Goal: Task Accomplishment & Management: Use online tool/utility

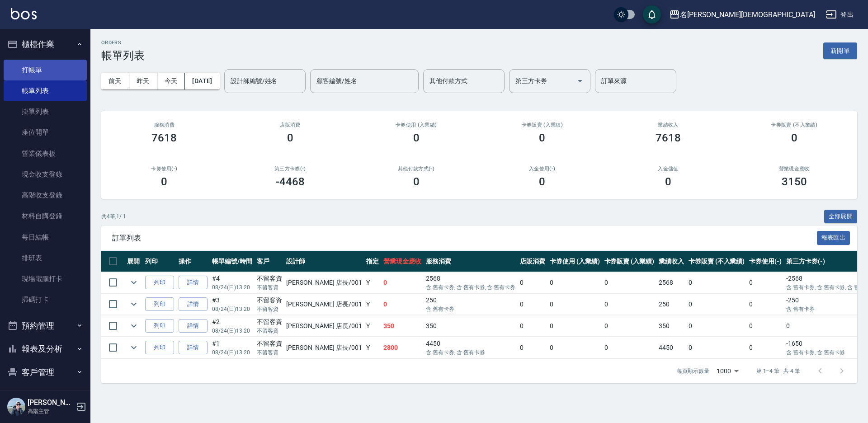
click at [53, 66] on link "打帳單" at bounding box center [45, 70] width 83 height 21
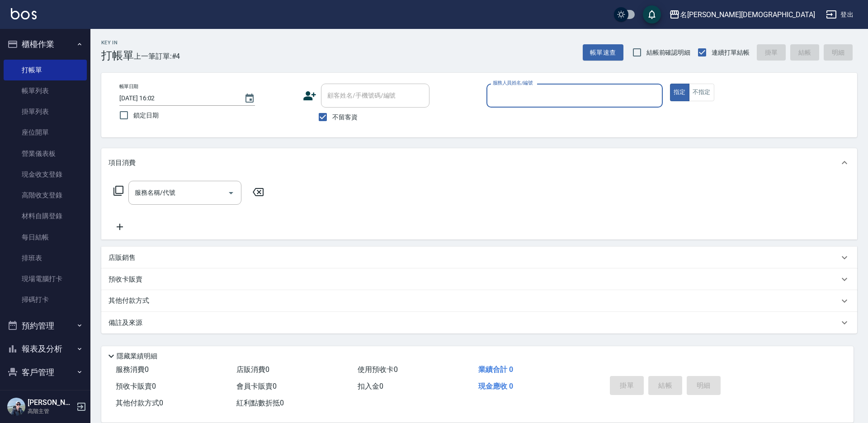
click at [536, 97] on input "服務人員姓名/編號" at bounding box center [575, 96] width 168 height 16
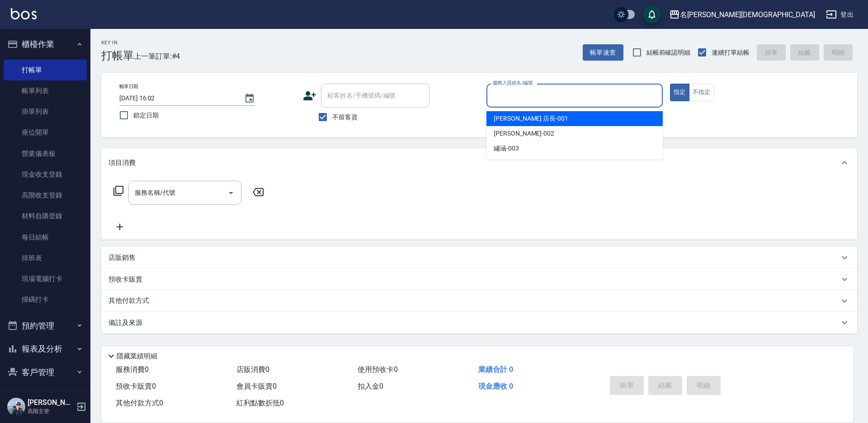
click at [531, 119] on div "[PERSON_NAME] 店長 -001" at bounding box center [575, 118] width 176 height 15
type input "[PERSON_NAME] 店長-001"
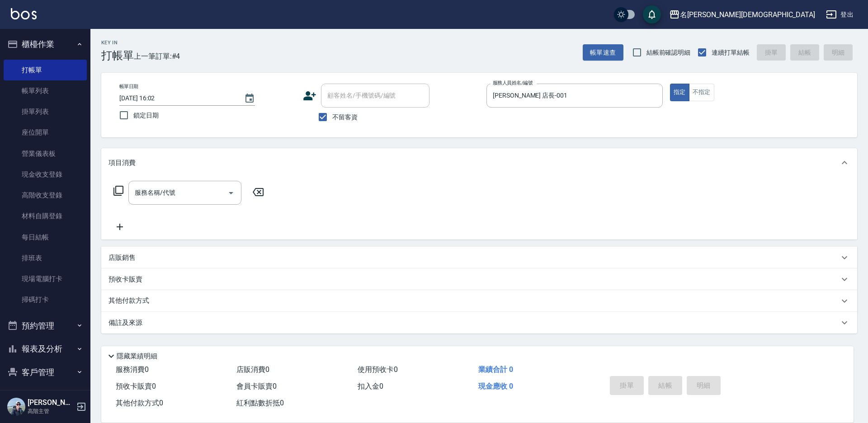
click at [119, 190] on icon at bounding box center [118, 190] width 11 height 11
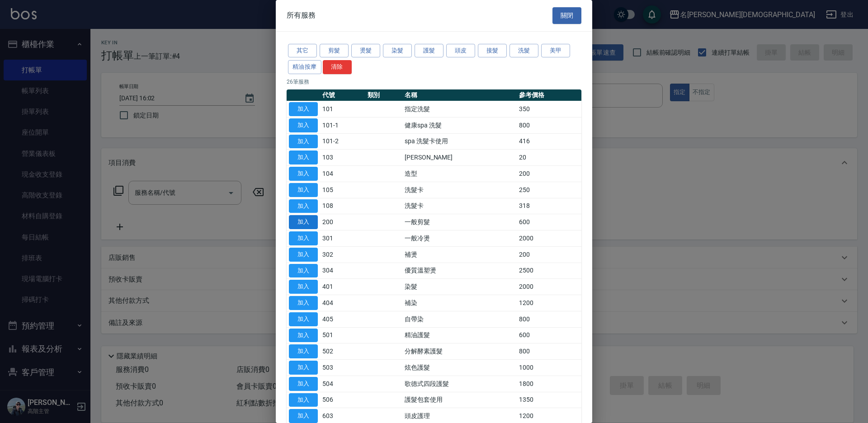
click at [305, 223] on button "加入" at bounding box center [303, 222] width 29 height 14
type input "一般剪髮(200)"
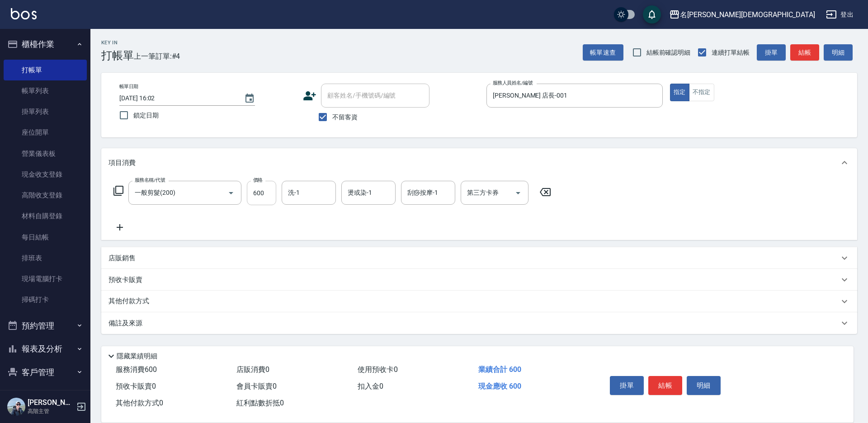
click at [270, 196] on input "600" at bounding box center [261, 193] width 29 height 24
type input "650"
drag, startPoint x: 671, startPoint y: 380, endPoint x: 654, endPoint y: 364, distance: 24.0
click at [670, 376] on button "結帳" at bounding box center [666, 385] width 34 height 19
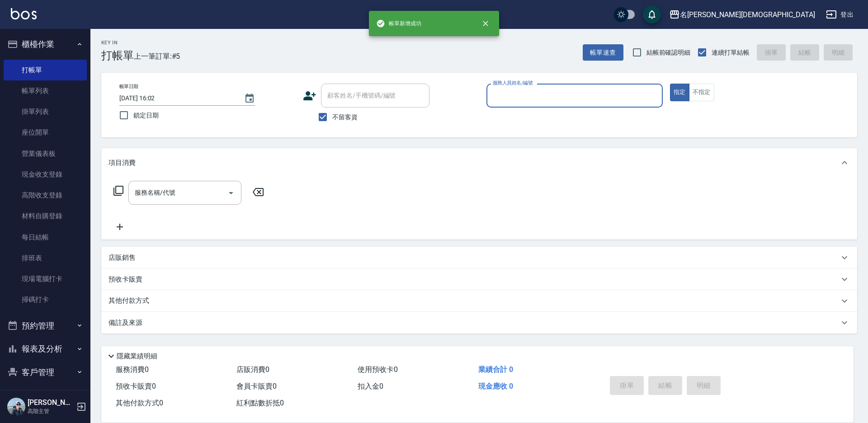
click at [522, 85] on label "服務人員姓名/編號" at bounding box center [513, 83] width 40 height 7
click at [522, 88] on input "服務人員姓名/編號" at bounding box center [575, 96] width 168 height 16
click at [518, 92] on input "服務人員姓名/編號" at bounding box center [575, 96] width 168 height 16
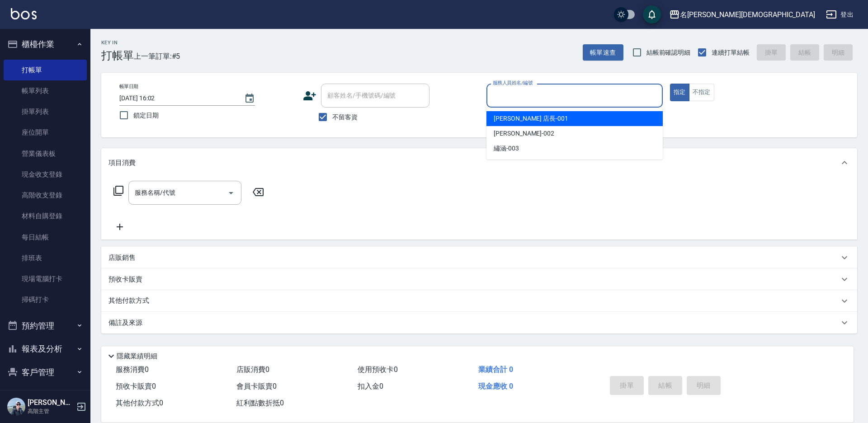
drag, startPoint x: 519, startPoint y: 118, endPoint x: 472, endPoint y: 118, distance: 47.0
click at [518, 118] on span "[PERSON_NAME] 店長 -001" at bounding box center [531, 118] width 75 height 9
type input "[PERSON_NAME] 店長-001"
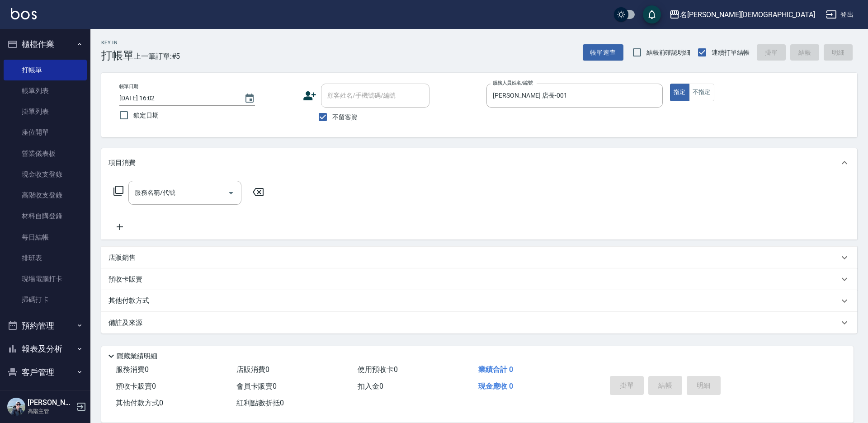
click at [116, 192] on icon at bounding box center [119, 191] width 10 height 10
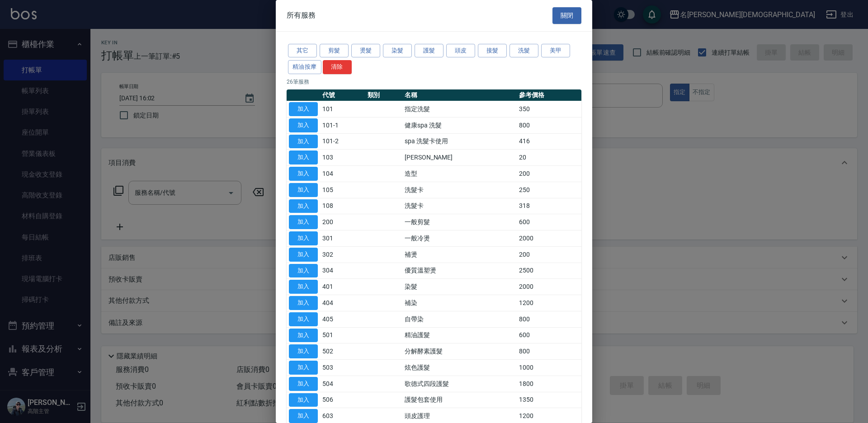
drag, startPoint x: 301, startPoint y: 282, endPoint x: 285, endPoint y: 254, distance: 32.2
click at [300, 282] on button "加入" at bounding box center [303, 287] width 29 height 14
type input "染髮(401)"
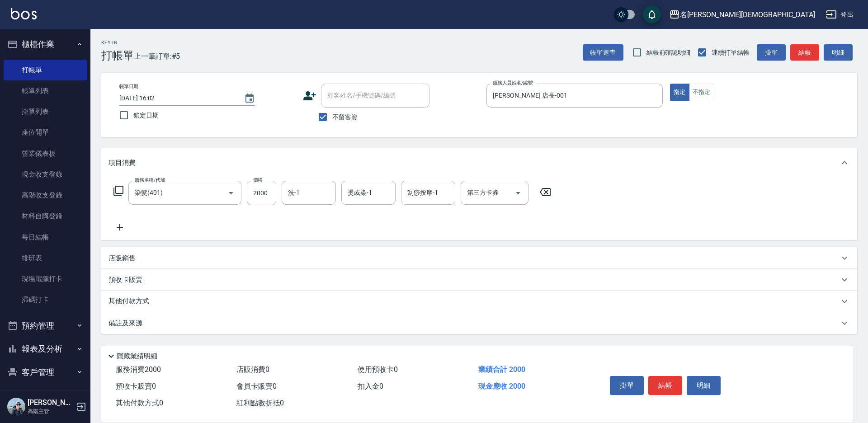
click at [264, 189] on input "2000" at bounding box center [261, 193] width 29 height 24
type input "2400"
click at [303, 190] on input "洗-1" at bounding box center [309, 193] width 46 height 16
click at [295, 251] on span "繡涵 -003" at bounding box center [301, 255] width 25 height 9
type input "繡涵-003"
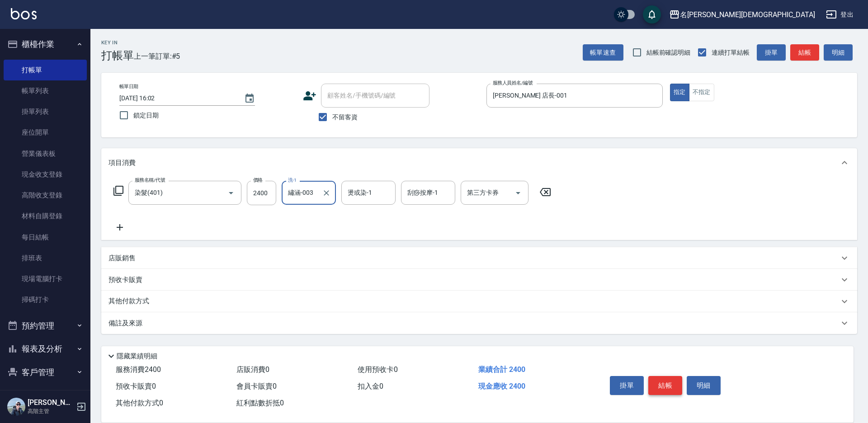
click at [664, 382] on button "結帳" at bounding box center [666, 385] width 34 height 19
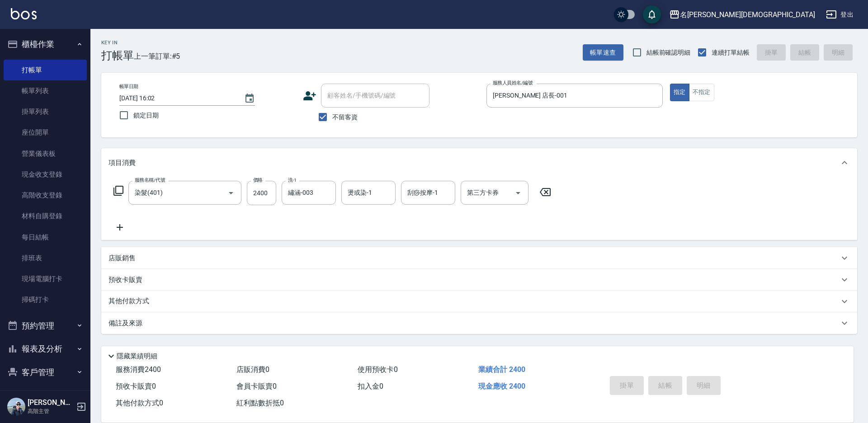
type input "[DATE] 16:03"
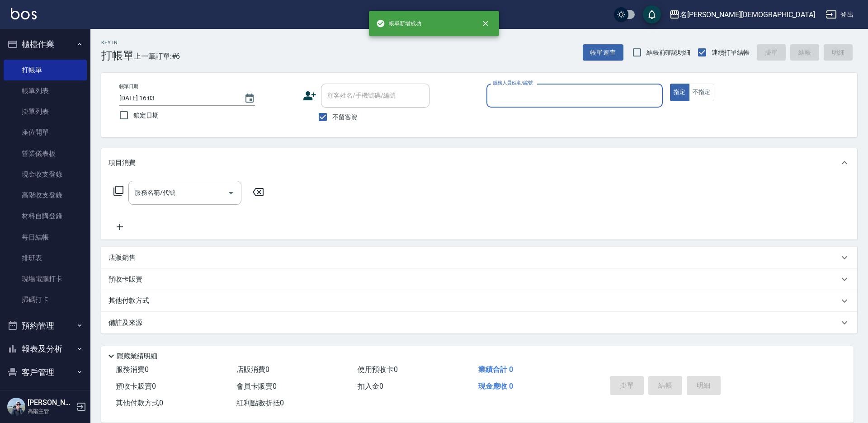
click at [521, 93] on input "服務人員姓名/編號" at bounding box center [575, 96] width 168 height 16
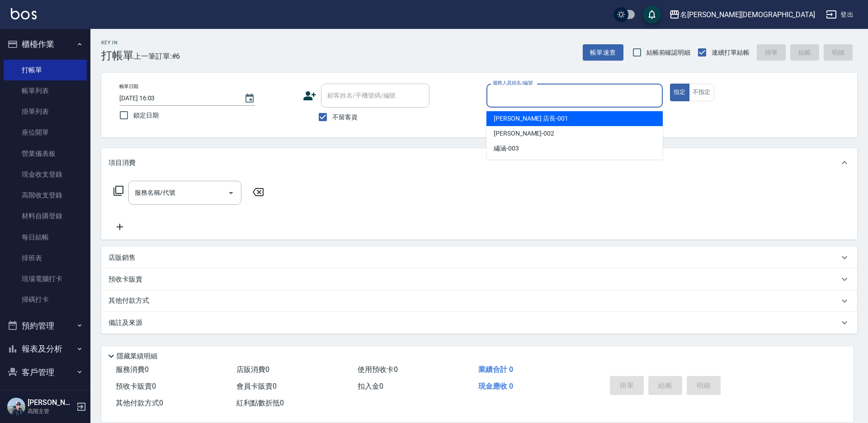
click at [522, 120] on span "[PERSON_NAME] 店長 -001" at bounding box center [531, 118] width 75 height 9
type input "[PERSON_NAME] 店長-001"
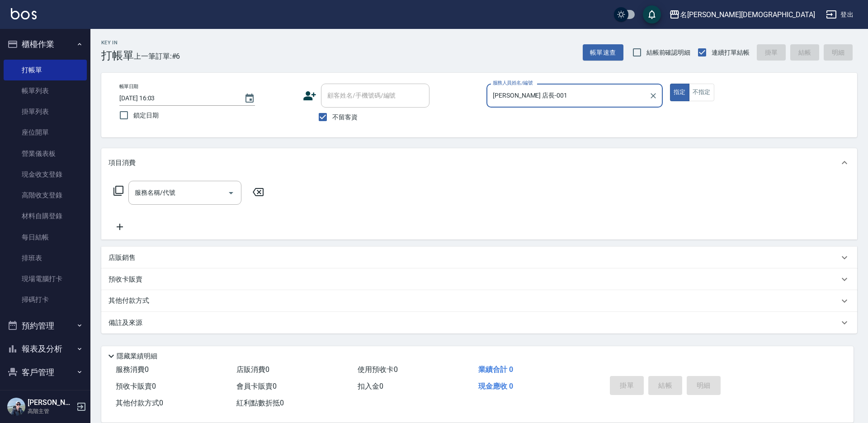
click at [118, 191] on icon at bounding box center [118, 190] width 11 height 11
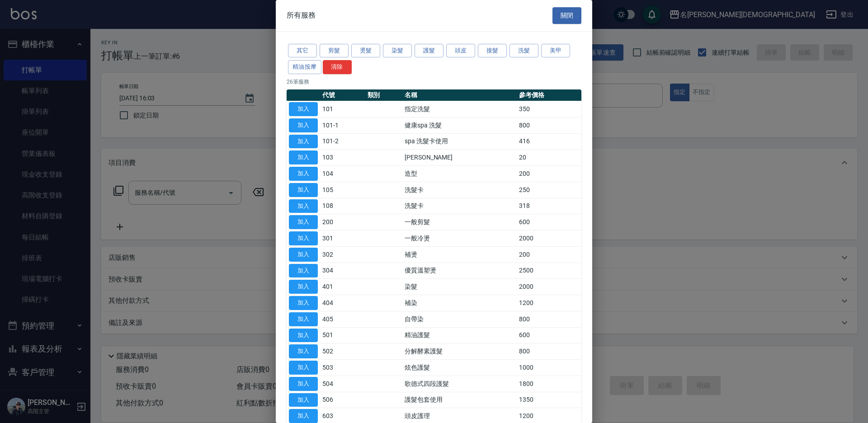
drag, startPoint x: 298, startPoint y: 105, endPoint x: 301, endPoint y: 145, distance: 40.4
click at [298, 105] on button "加入" at bounding box center [303, 109] width 29 height 14
type input "指定洗髮(101)"
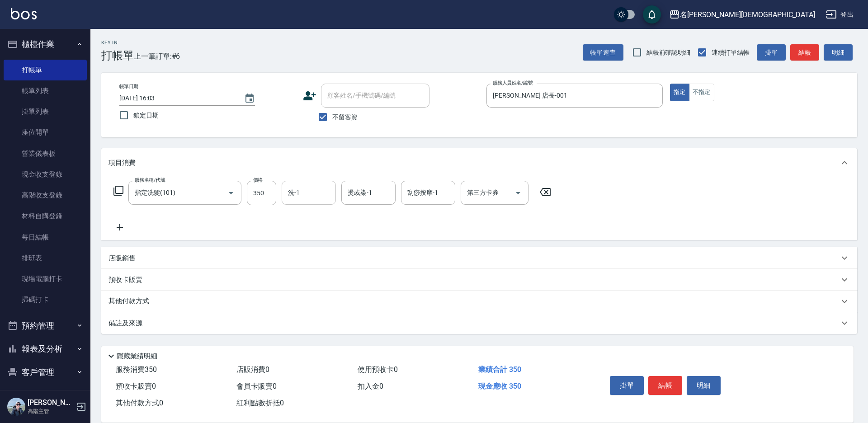
click at [315, 191] on input "洗-1" at bounding box center [309, 193] width 46 height 16
drag, startPoint x: 303, startPoint y: 248, endPoint x: 431, endPoint y: 292, distance: 134.3
click at [305, 251] on span "繡涵 -003" at bounding box center [301, 255] width 25 height 9
type input "繡涵-003"
drag, startPoint x: 658, startPoint y: 380, endPoint x: 652, endPoint y: 371, distance: 10.2
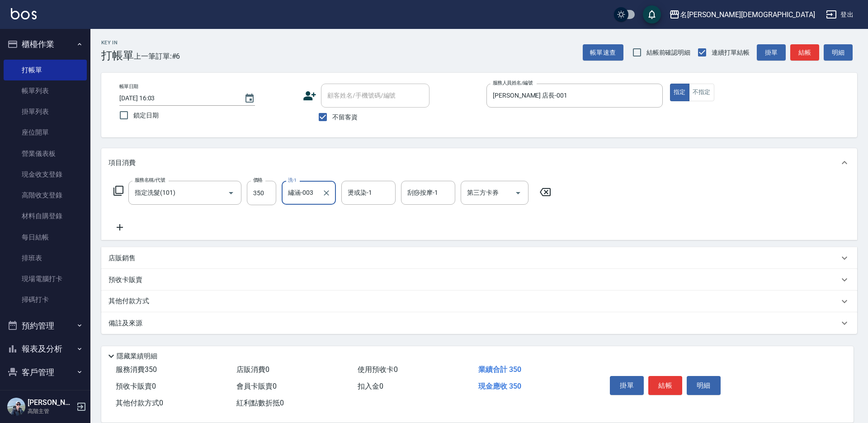
click at [657, 379] on button "結帳" at bounding box center [666, 385] width 34 height 19
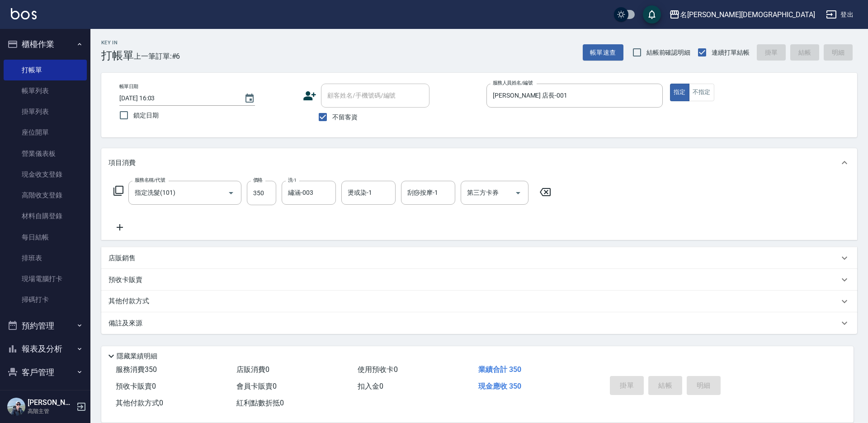
type input "[DATE] 16:04"
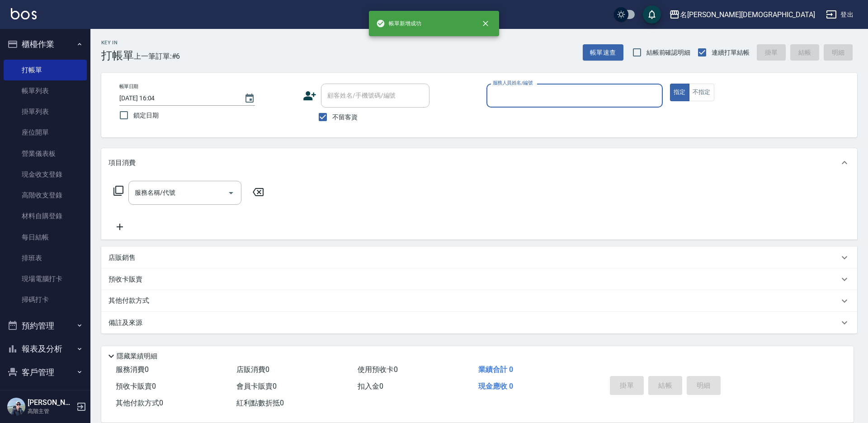
click at [503, 91] on input "服務人員姓名/編號" at bounding box center [575, 96] width 168 height 16
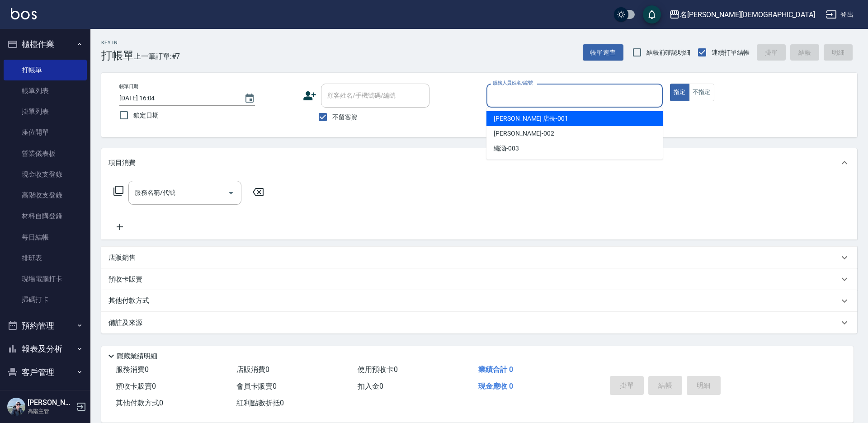
click at [516, 119] on span "[PERSON_NAME] 店長 -001" at bounding box center [531, 118] width 75 height 9
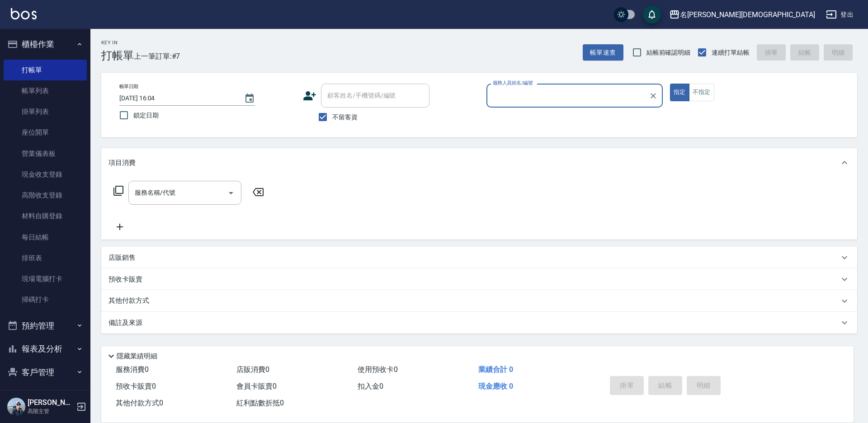
type input "[PERSON_NAME] 店長-001"
click at [118, 190] on icon at bounding box center [118, 190] width 11 height 11
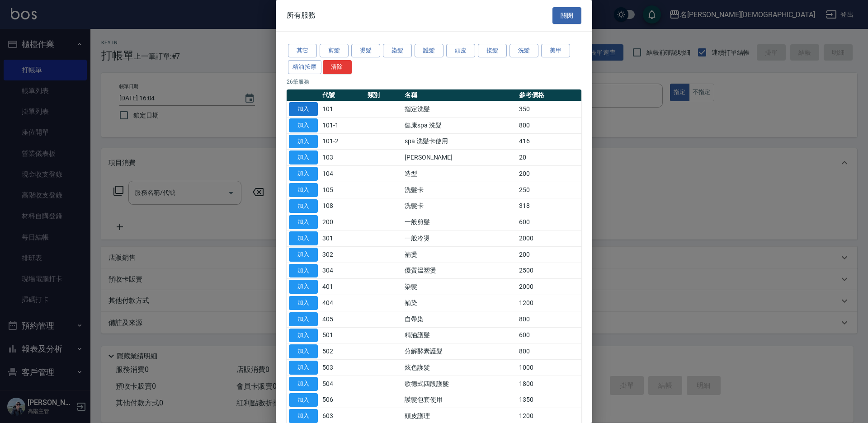
click at [303, 107] on button "加入" at bounding box center [303, 109] width 29 height 14
type input "指定洗髮(101)"
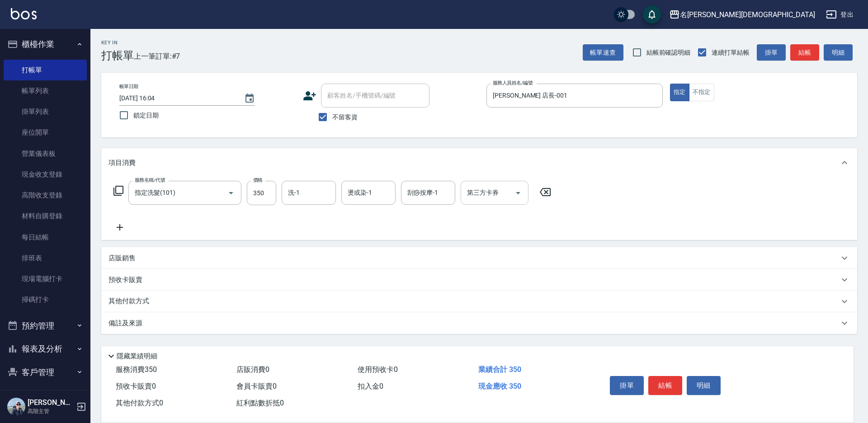
click at [304, 193] on input "洗-1" at bounding box center [309, 193] width 46 height 16
click at [671, 382] on button "結帳" at bounding box center [666, 385] width 34 height 19
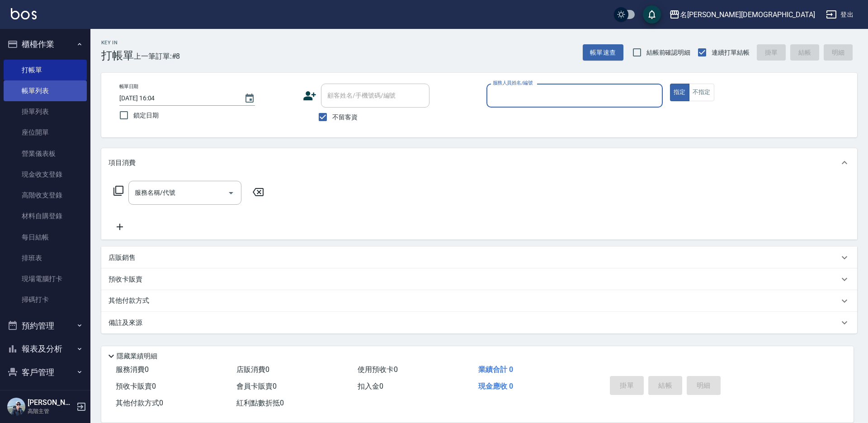
click at [39, 91] on link "帳單列表" at bounding box center [45, 91] width 83 height 21
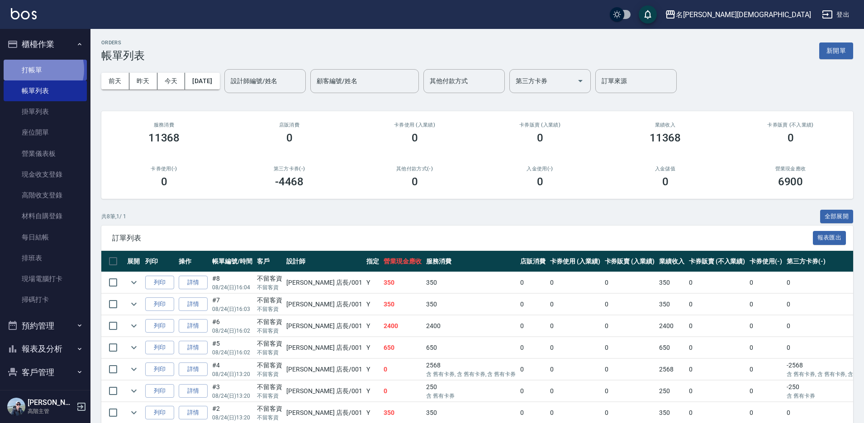
click at [40, 69] on link "打帳單" at bounding box center [45, 70] width 83 height 21
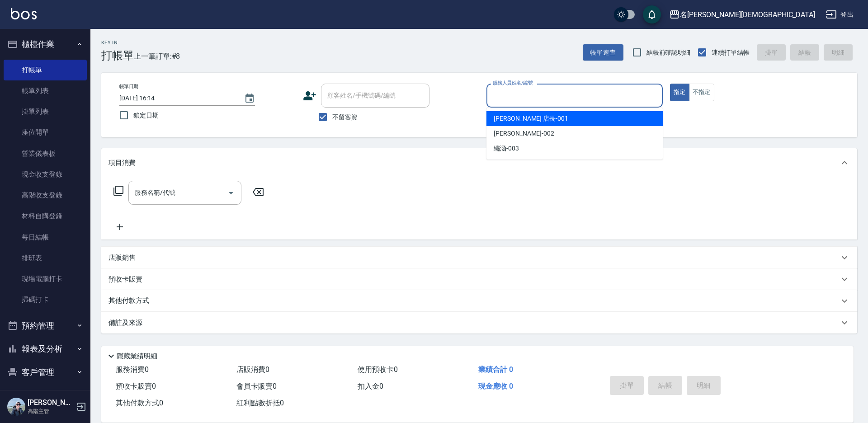
drag, startPoint x: 539, startPoint y: 96, endPoint x: 535, endPoint y: 105, distance: 10.5
click at [539, 96] on input "服務人員姓名/編號" at bounding box center [575, 96] width 168 height 16
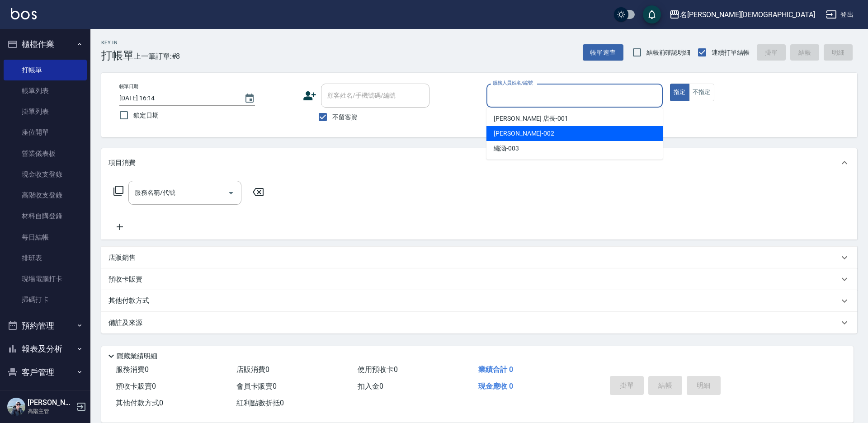
drag, startPoint x: 529, startPoint y: 133, endPoint x: 521, endPoint y: 133, distance: 8.6
click at [528, 133] on div "香香 -002" at bounding box center [575, 133] width 176 height 15
type input "香香-002"
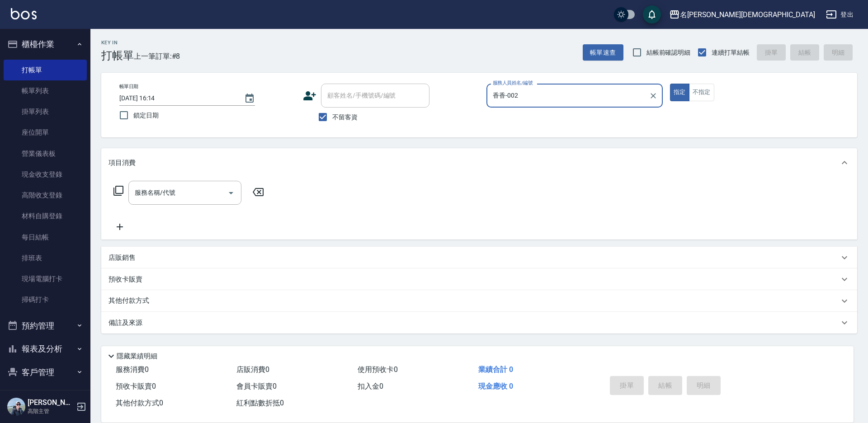
click at [119, 191] on icon at bounding box center [118, 190] width 11 height 11
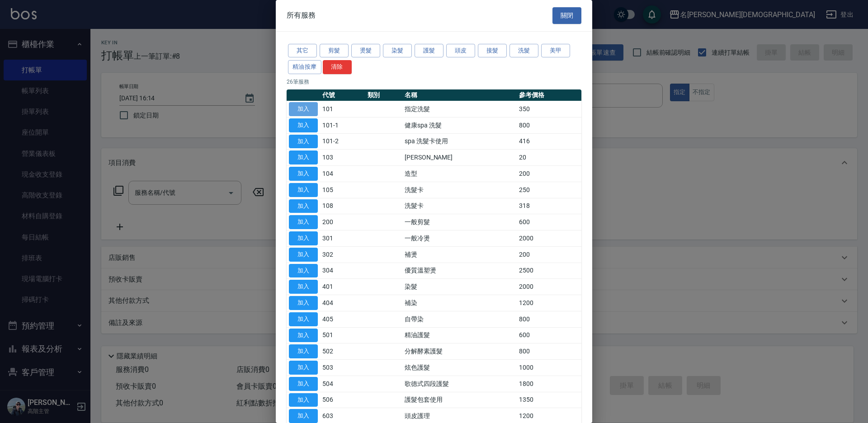
click at [299, 109] on button "加入" at bounding box center [303, 109] width 29 height 14
type input "指定洗髮(101)"
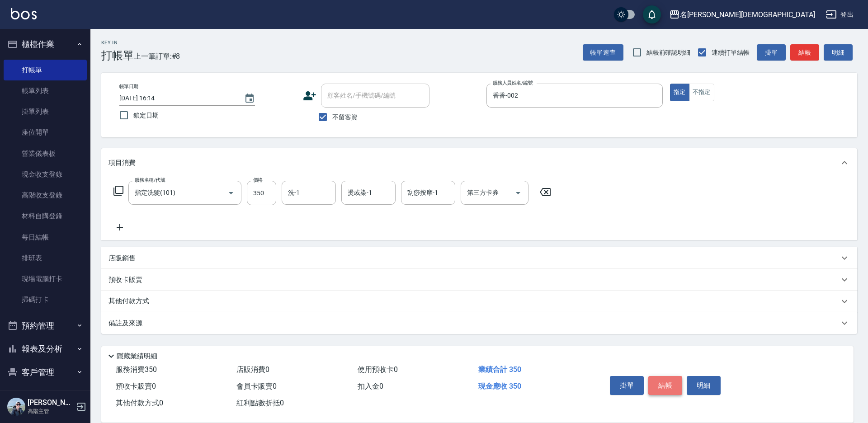
click at [667, 382] on button "結帳" at bounding box center [666, 385] width 34 height 19
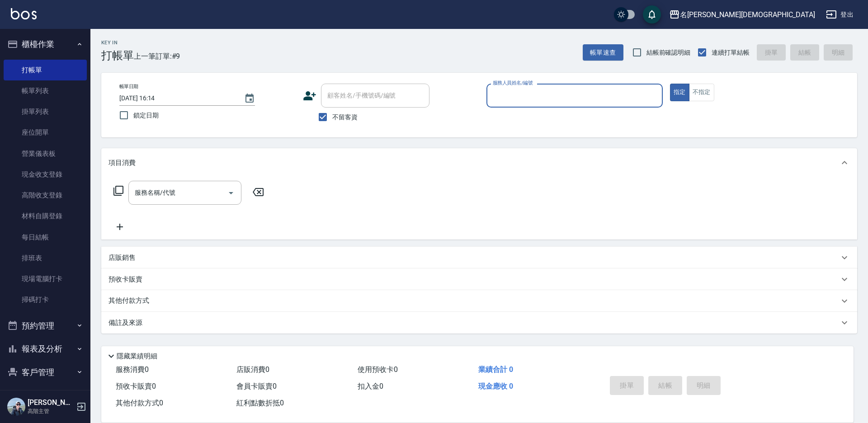
click at [513, 94] on input "服務人員姓名/編號" at bounding box center [575, 96] width 168 height 16
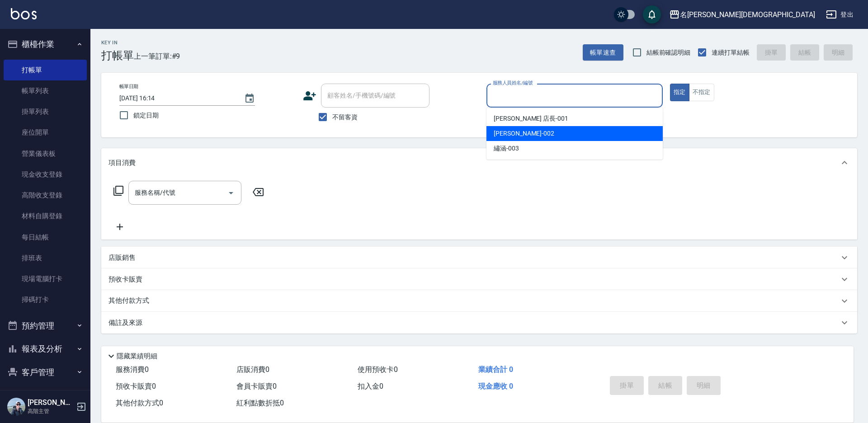
drag, startPoint x: 513, startPoint y: 134, endPoint x: 484, endPoint y: 135, distance: 29.0
click at [512, 134] on span "香香 -002" at bounding box center [524, 133] width 61 height 9
type input "香香-002"
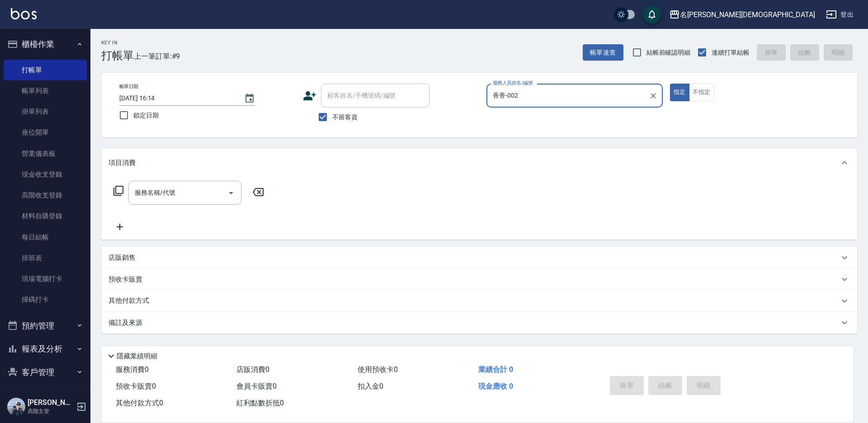
click at [115, 188] on icon at bounding box center [118, 190] width 11 height 11
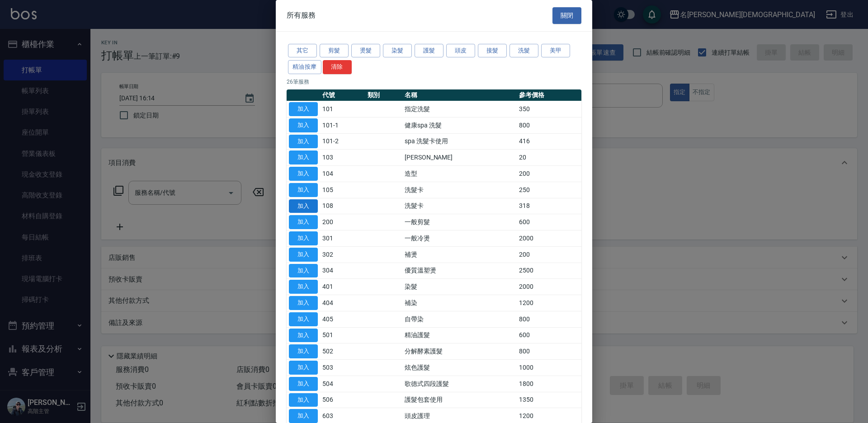
click at [307, 201] on button "加入" at bounding box center [303, 206] width 29 height 14
type input "洗髮卡(108)"
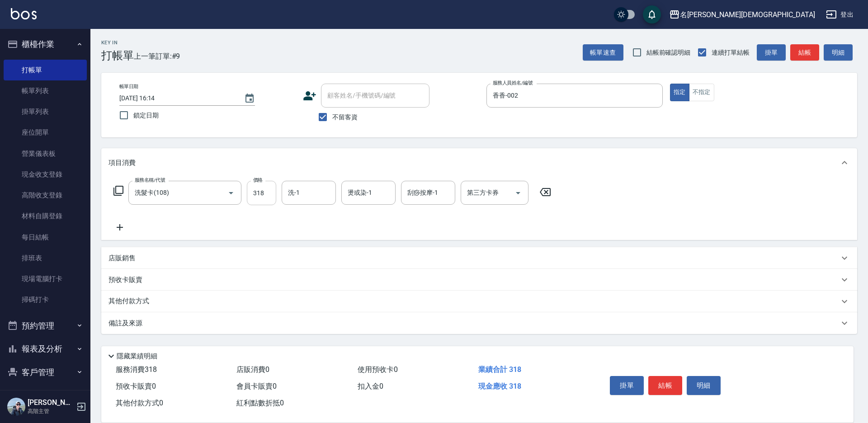
click at [262, 192] on input "318" at bounding box center [261, 193] width 29 height 24
type input "270"
click at [484, 194] on div "第三方卡券 第三方卡券" at bounding box center [495, 193] width 68 height 24
click at [482, 232] on span "舊有卡券" at bounding box center [495, 230] width 68 height 15
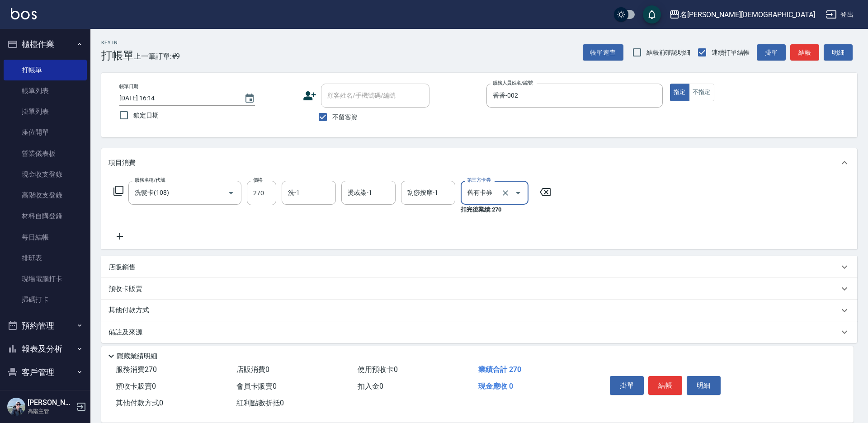
type input "舊有卡券"
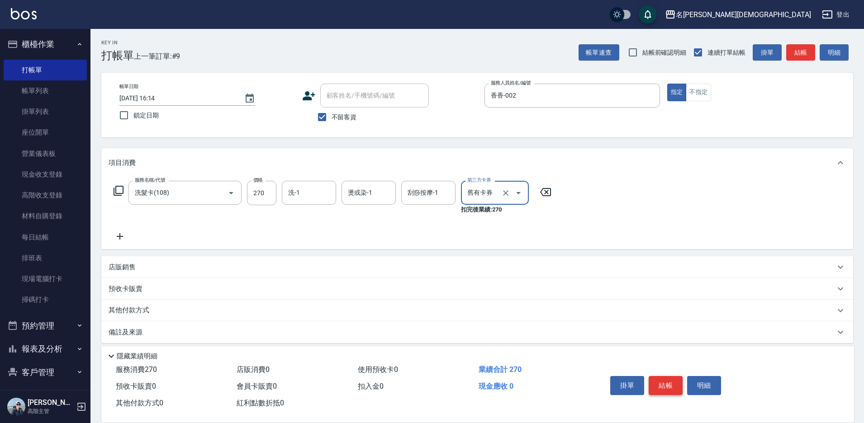
click at [674, 384] on button "結帳" at bounding box center [666, 385] width 34 height 19
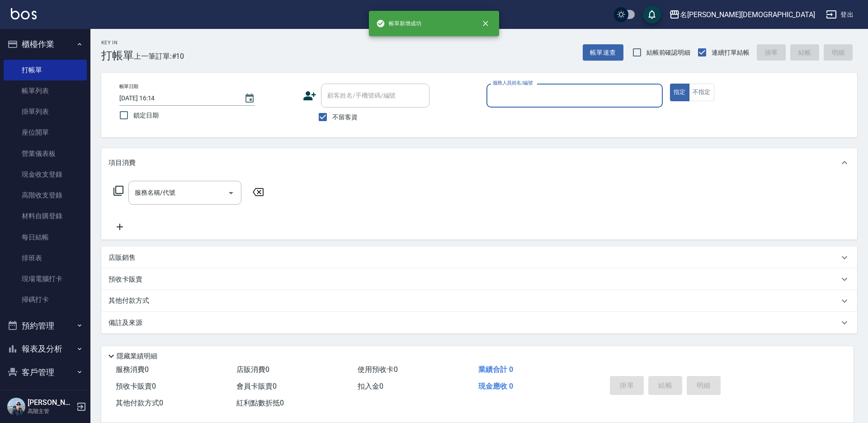
click at [520, 97] on input "服務人員姓名/編號" at bounding box center [575, 96] width 168 height 16
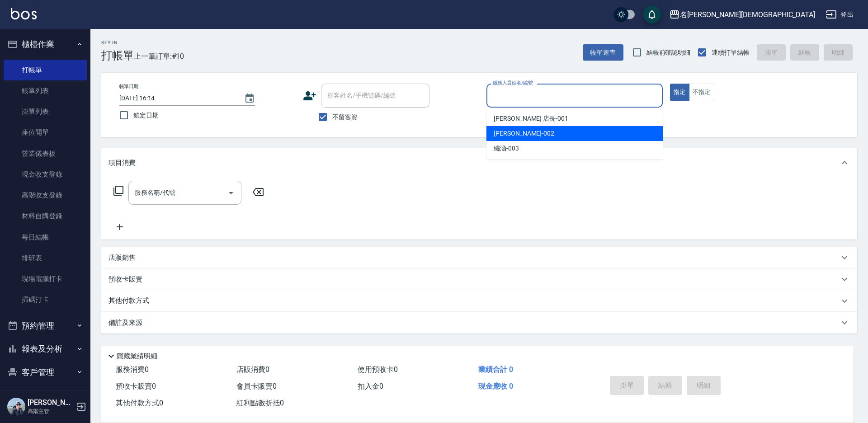
click at [503, 136] on span "香香 -002" at bounding box center [524, 133] width 61 height 9
type input "香香-002"
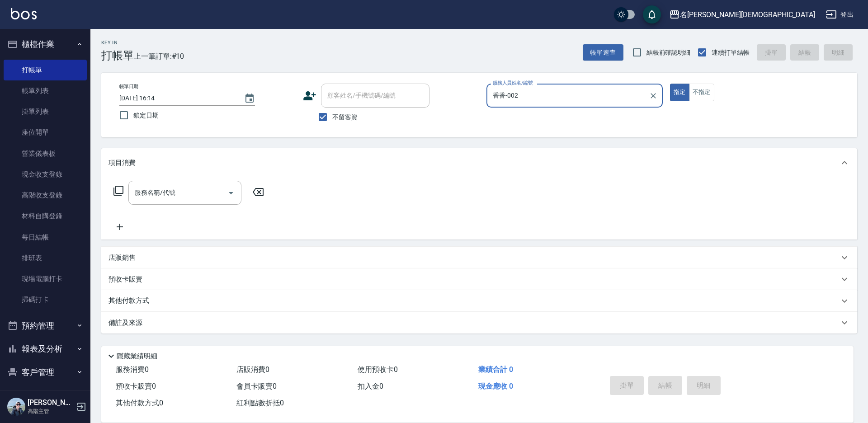
click at [117, 191] on icon at bounding box center [118, 190] width 11 height 11
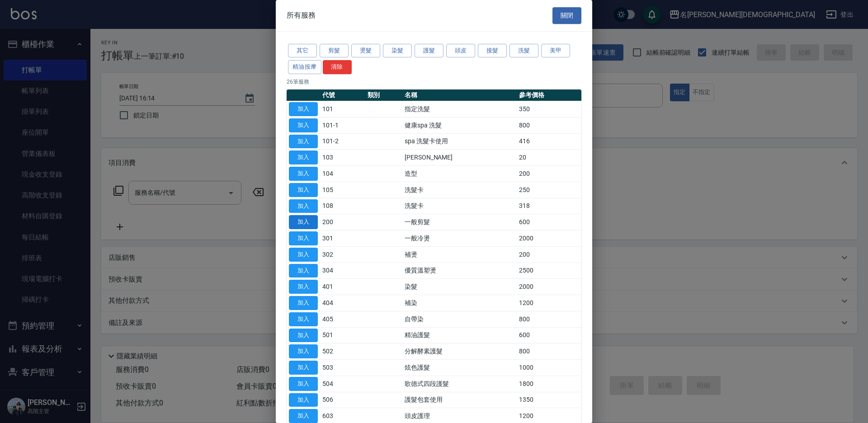
click at [302, 219] on button "加入" at bounding box center [303, 222] width 29 height 14
type input "一般剪髮(200)"
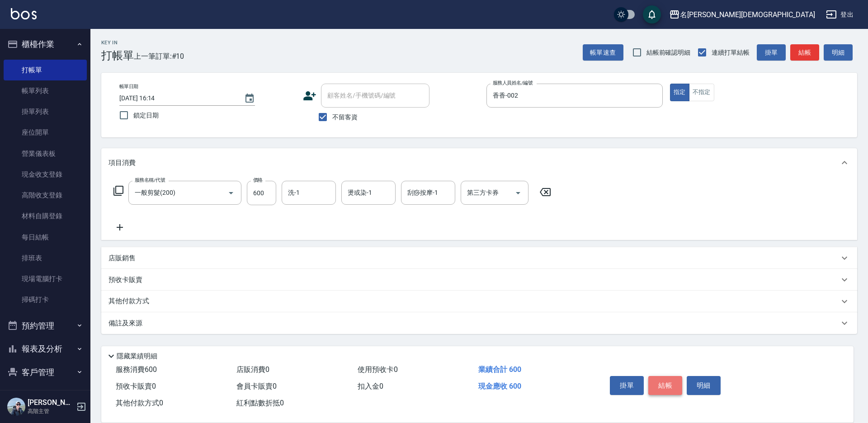
click at [664, 383] on button "結帳" at bounding box center [666, 385] width 34 height 19
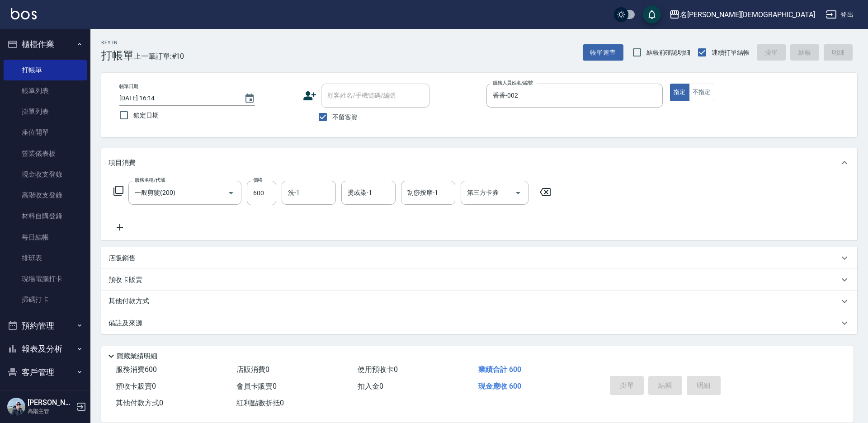
type input "[DATE] 16:15"
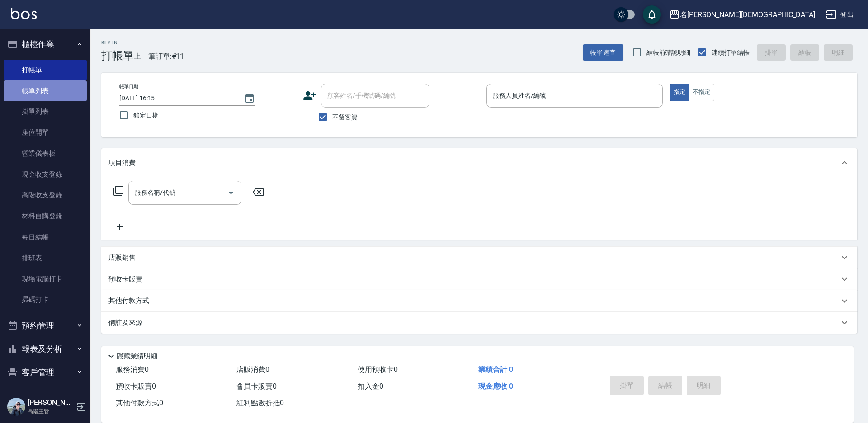
click at [55, 95] on link "帳單列表" at bounding box center [45, 91] width 83 height 21
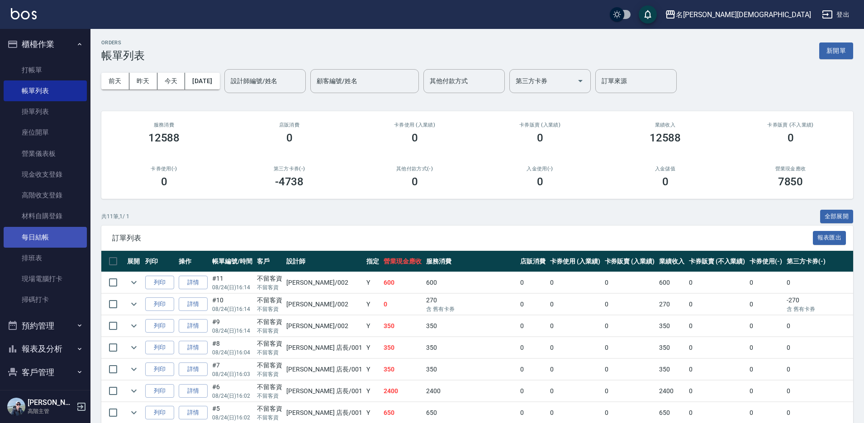
click at [73, 237] on link "每日結帳" at bounding box center [45, 237] width 83 height 21
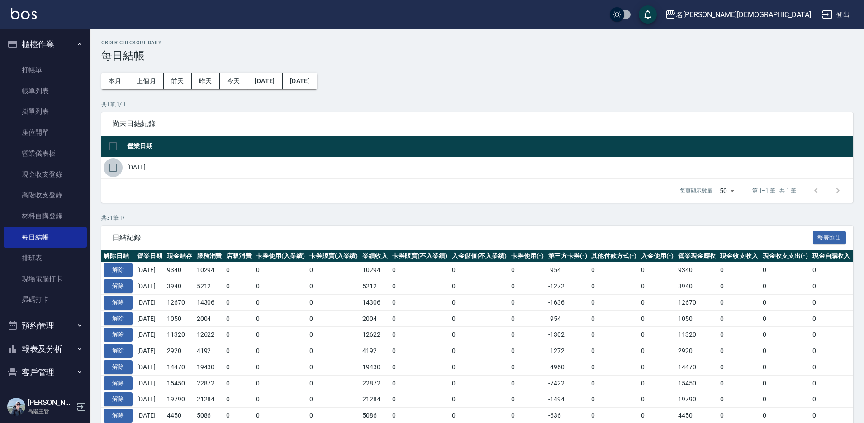
click at [112, 169] on input "checkbox" at bounding box center [113, 167] width 19 height 19
checkbox input "true"
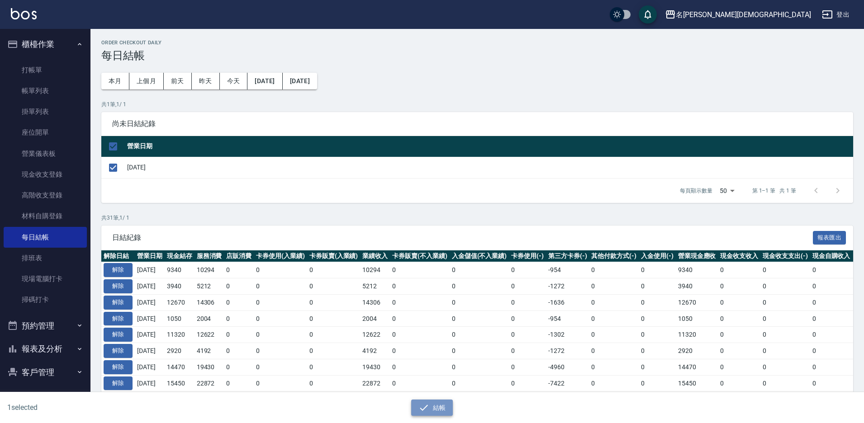
click at [432, 408] on button "結帳" at bounding box center [432, 408] width 42 height 17
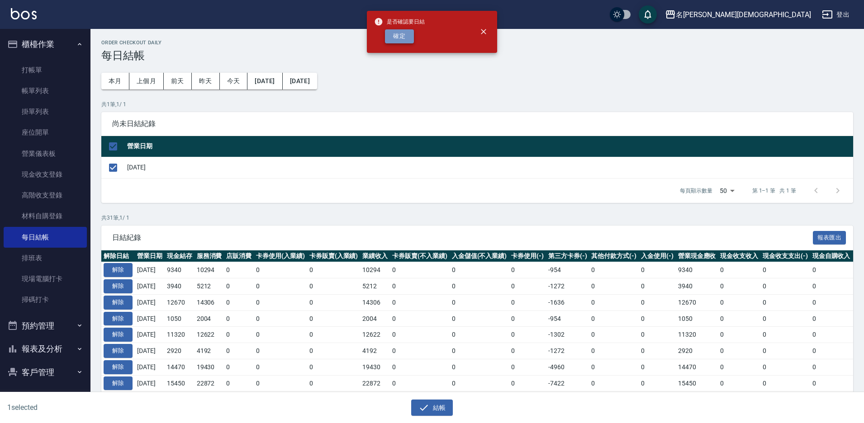
click at [401, 34] on button "確定" at bounding box center [399, 36] width 29 height 14
checkbox input "false"
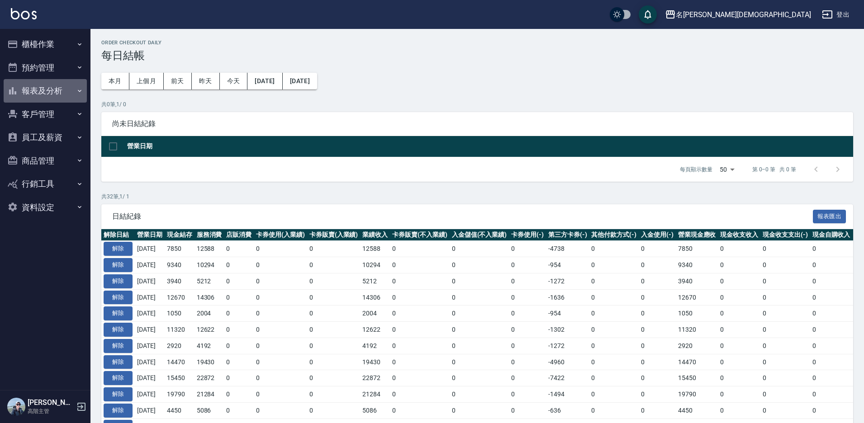
click at [37, 90] on button "報表及分析" at bounding box center [45, 91] width 83 height 24
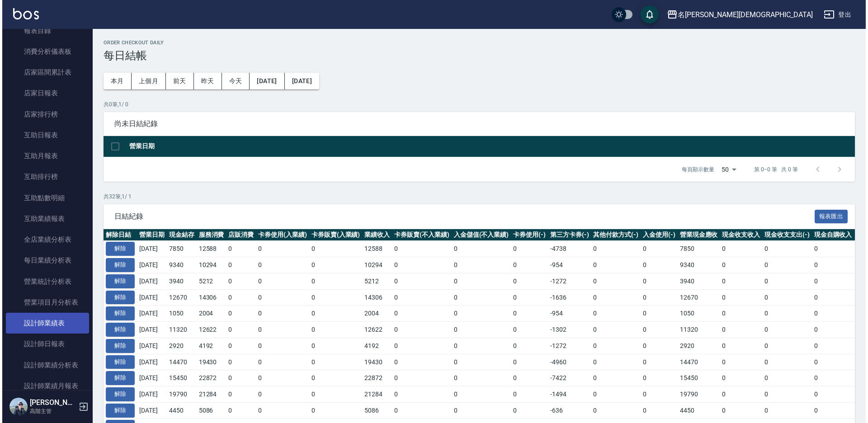
scroll to position [181, 0]
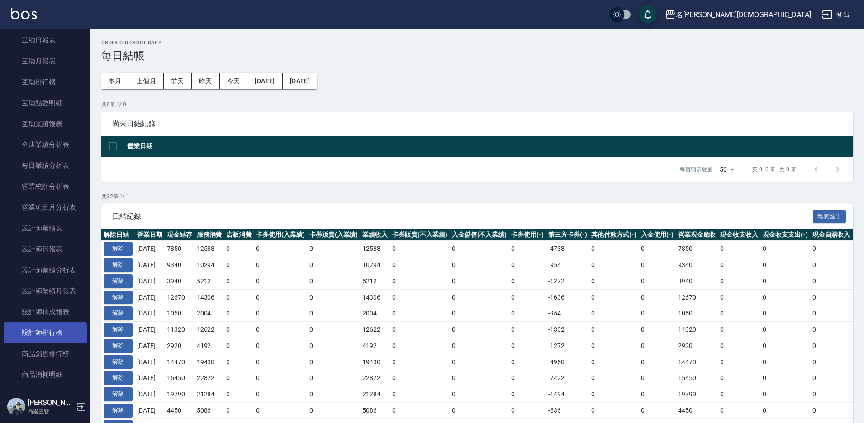
click at [45, 332] on link "設計師排行榜" at bounding box center [45, 332] width 83 height 21
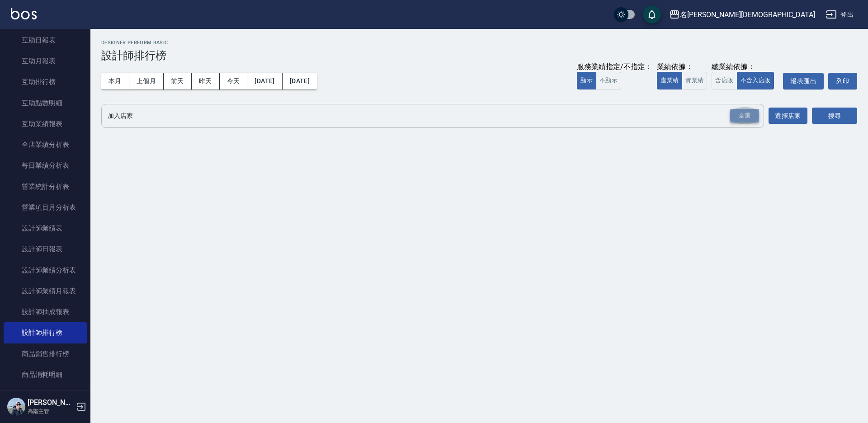
click at [752, 112] on div "全選" at bounding box center [744, 116] width 29 height 14
click at [825, 111] on button "搜尋" at bounding box center [834, 116] width 45 height 17
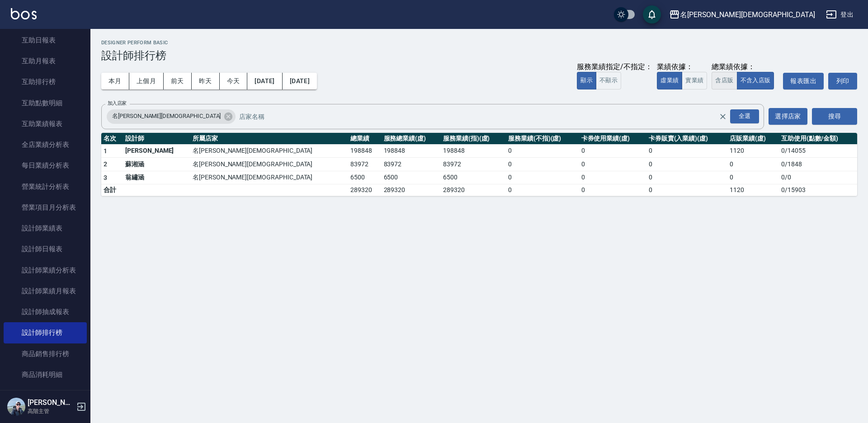
click at [716, 82] on button "含店販" at bounding box center [724, 81] width 25 height 18
